Goal: Information Seeking & Learning: Learn about a topic

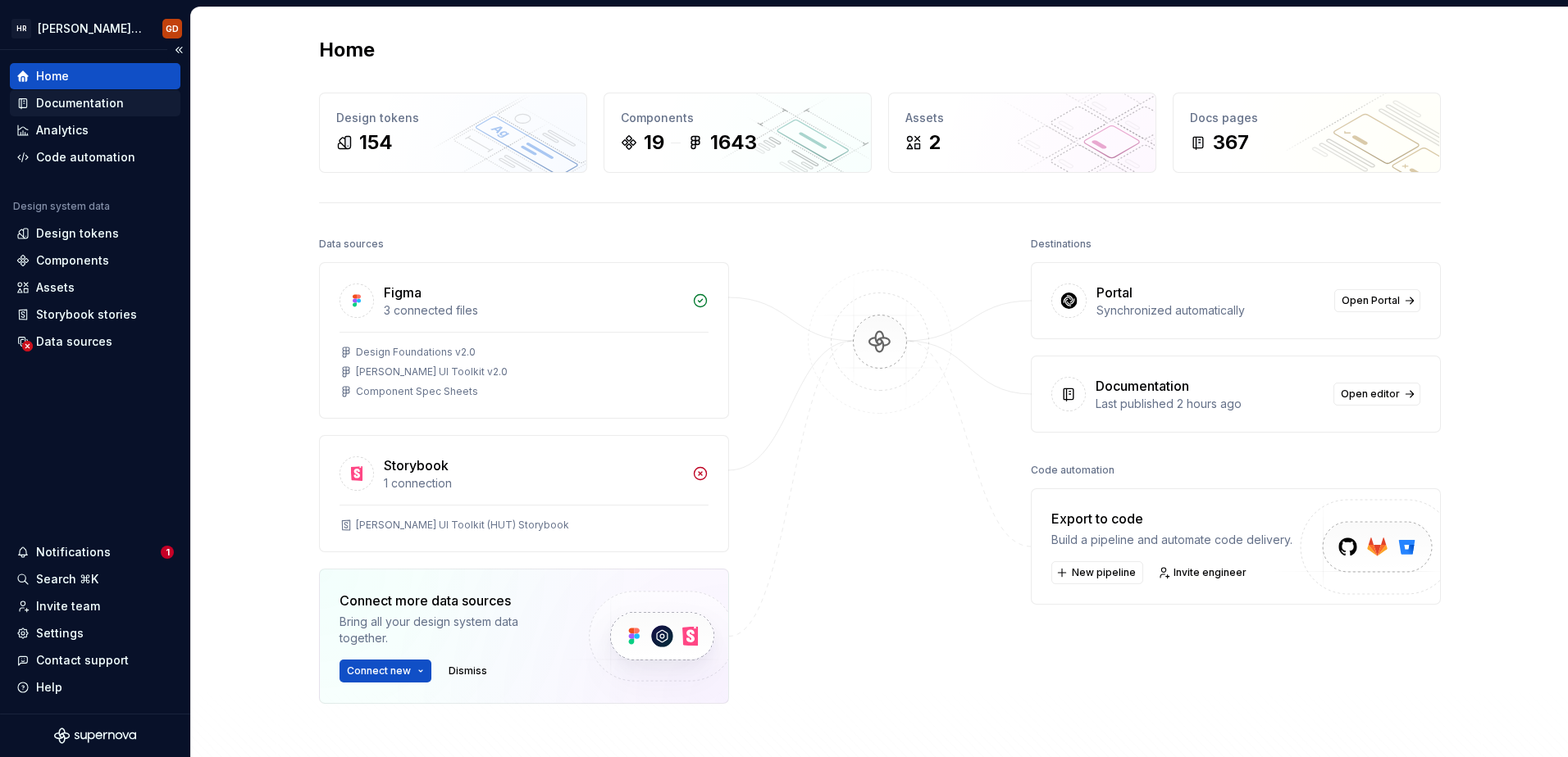
click at [89, 95] on div "Documentation" at bounding box center [80, 103] width 87 height 16
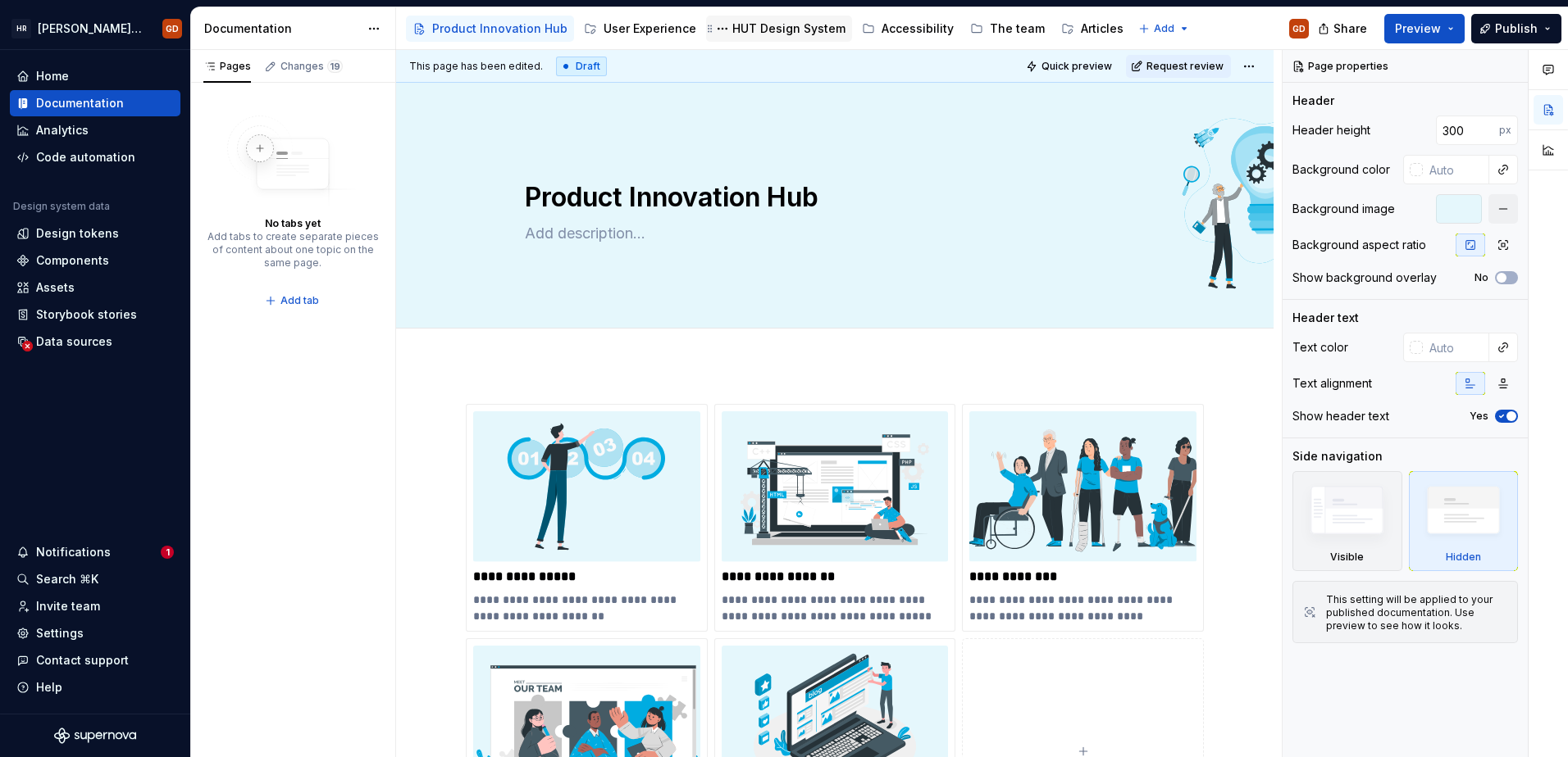
click at [746, 23] on div "HUT Design System" at bounding box center [789, 28] width 113 height 16
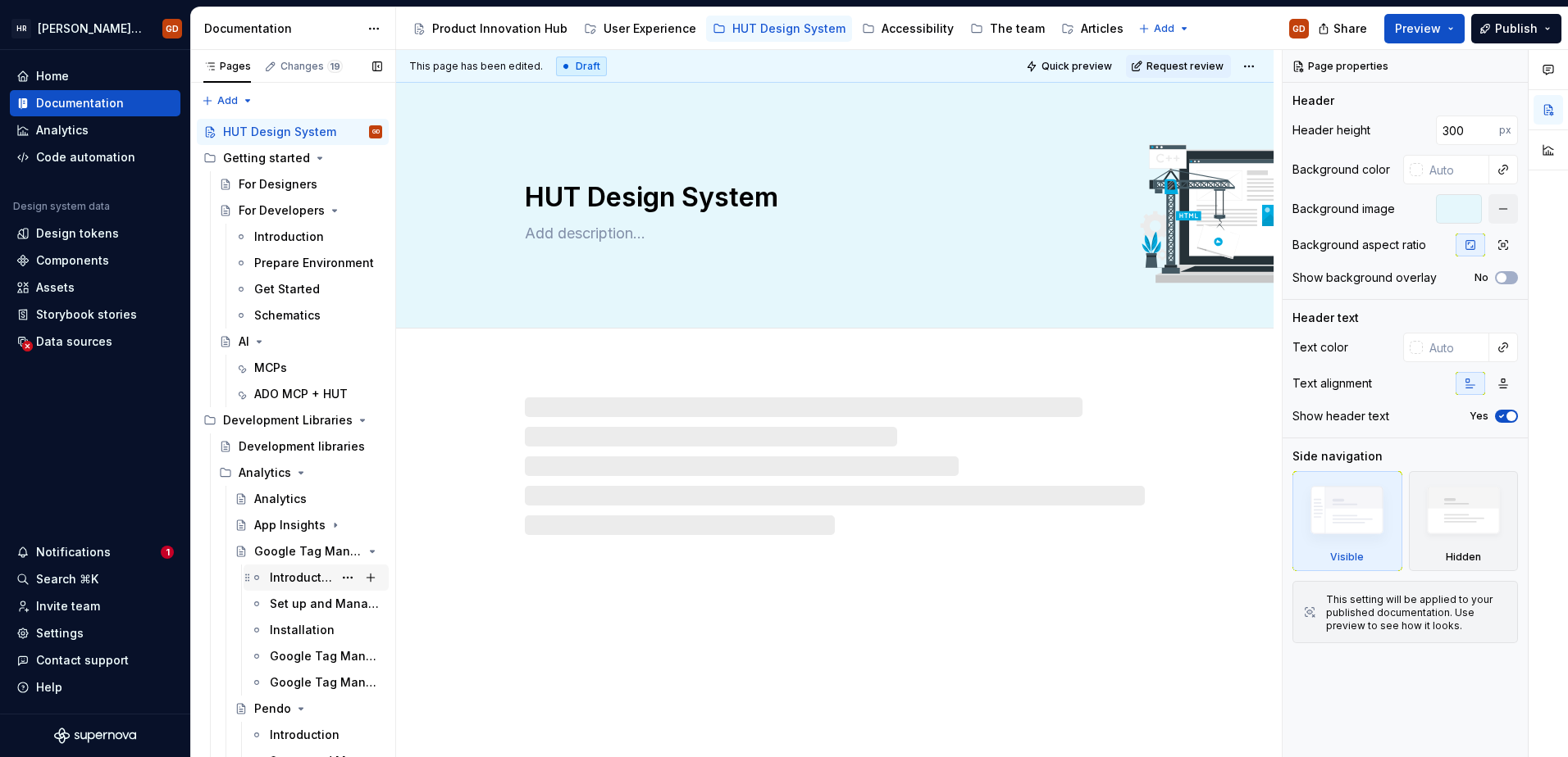
type textarea "*"
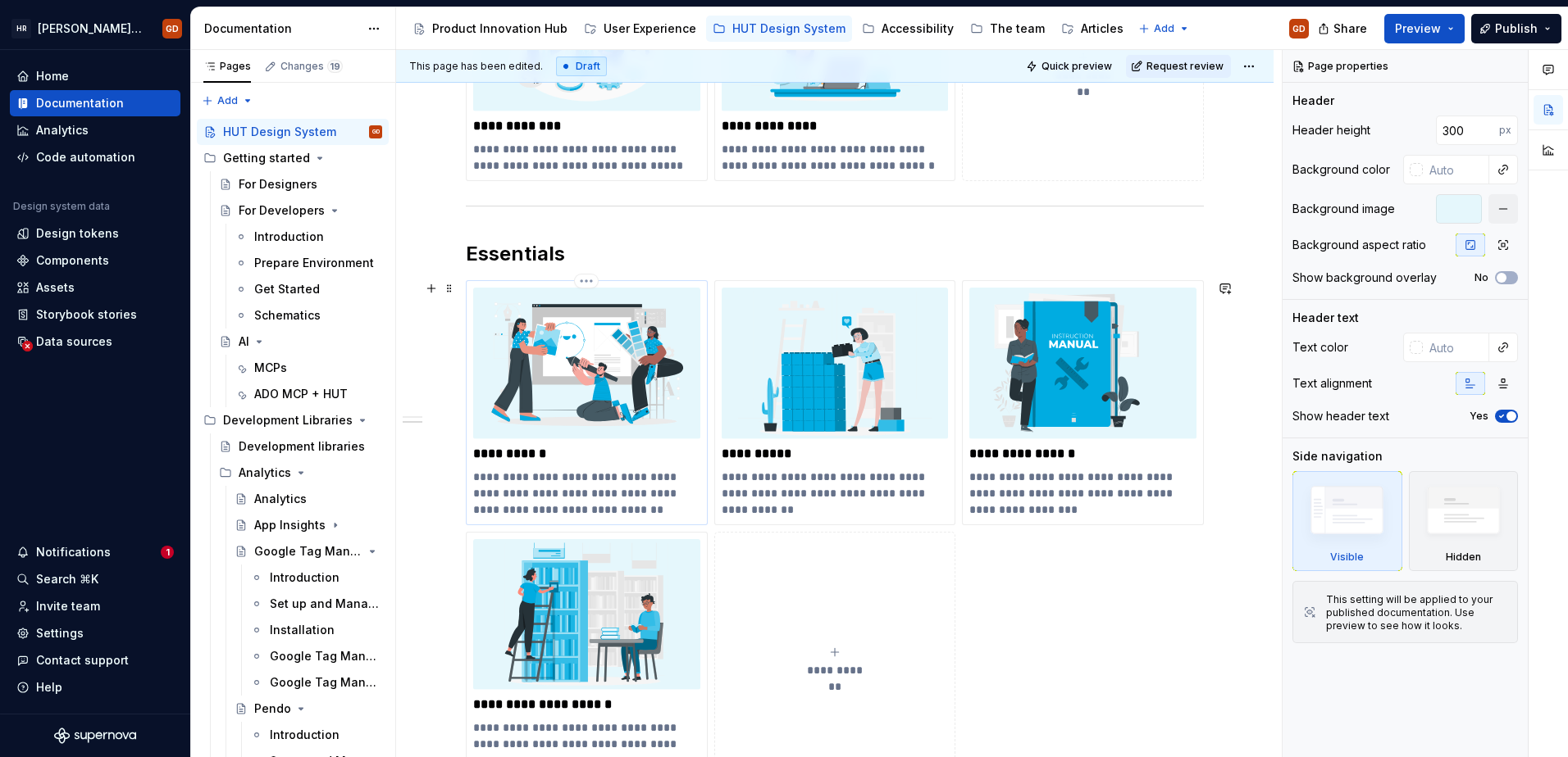
scroll to position [492, 0]
